Goal: Information Seeking & Learning: Learn about a topic

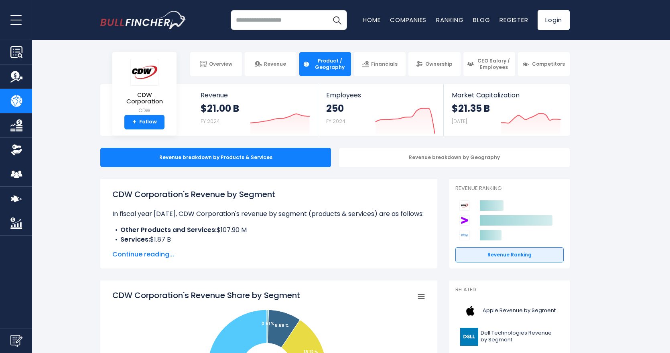
click at [144, 255] on span "Continue reading..." at bounding box center [268, 255] width 313 height 10
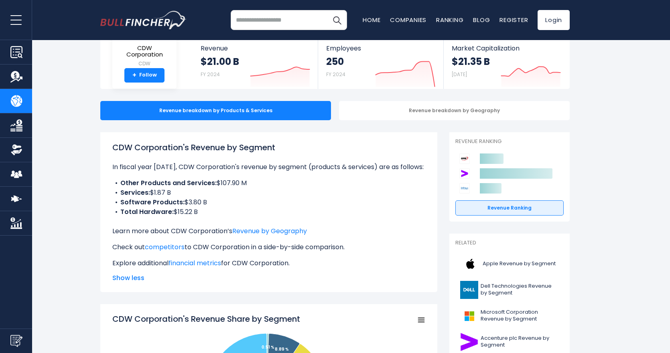
scroll to position [95, 0]
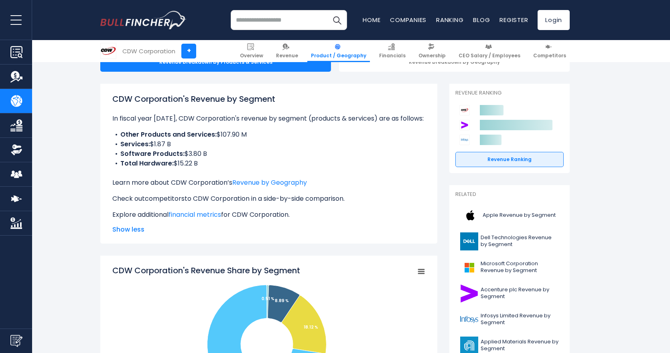
click at [177, 201] on link "competitors" at bounding box center [165, 198] width 40 height 9
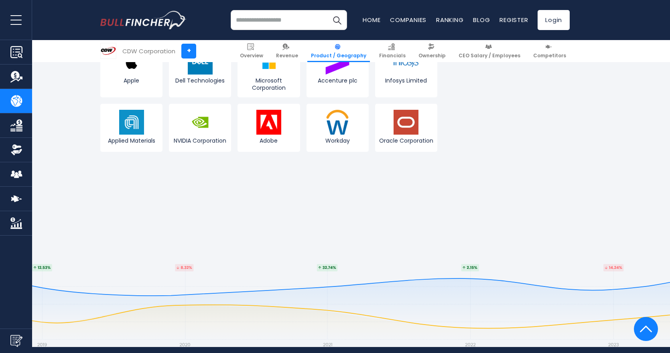
scroll to position [1760, 0]
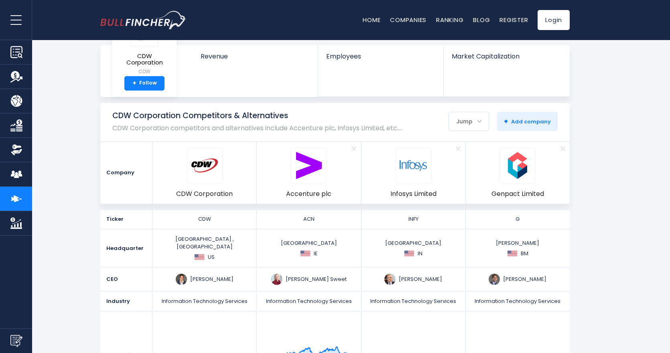
scroll to position [40, 0]
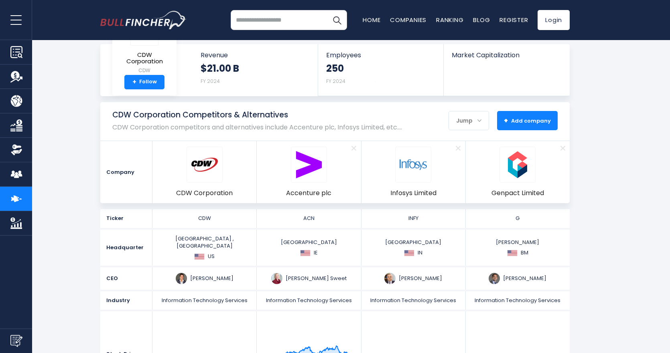
click at [540, 121] on span "+ Add company" at bounding box center [527, 120] width 47 height 7
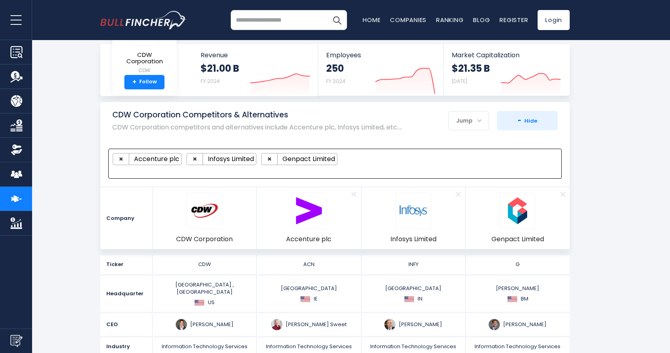
click at [398, 160] on ul "× Accenture plc × Infosys Limited × Genpact Limited" at bounding box center [331, 159] width 437 height 12
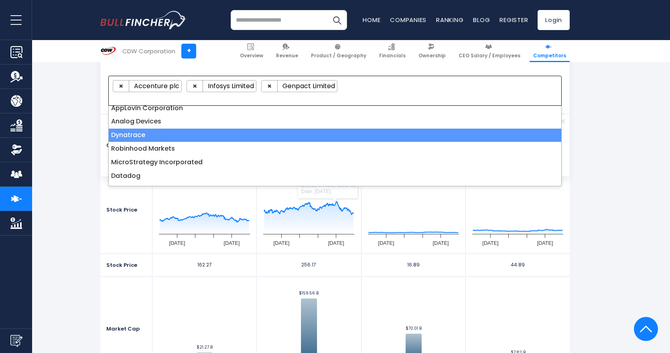
scroll to position [2759, 0]
